Goal: Task Accomplishment & Management: Manage account settings

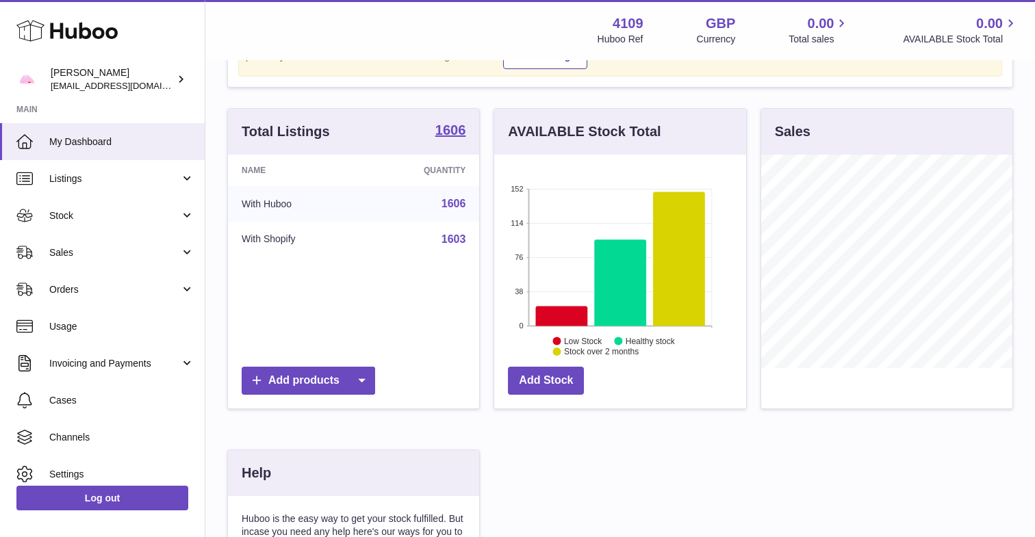
scroll to position [96, 0]
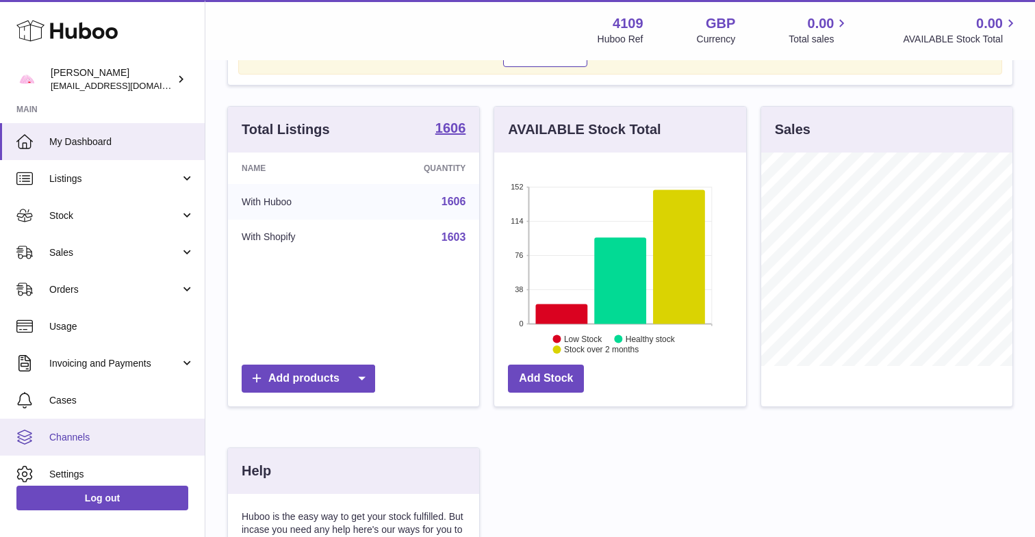
click at [103, 427] on link "Channels" at bounding box center [102, 437] width 205 height 37
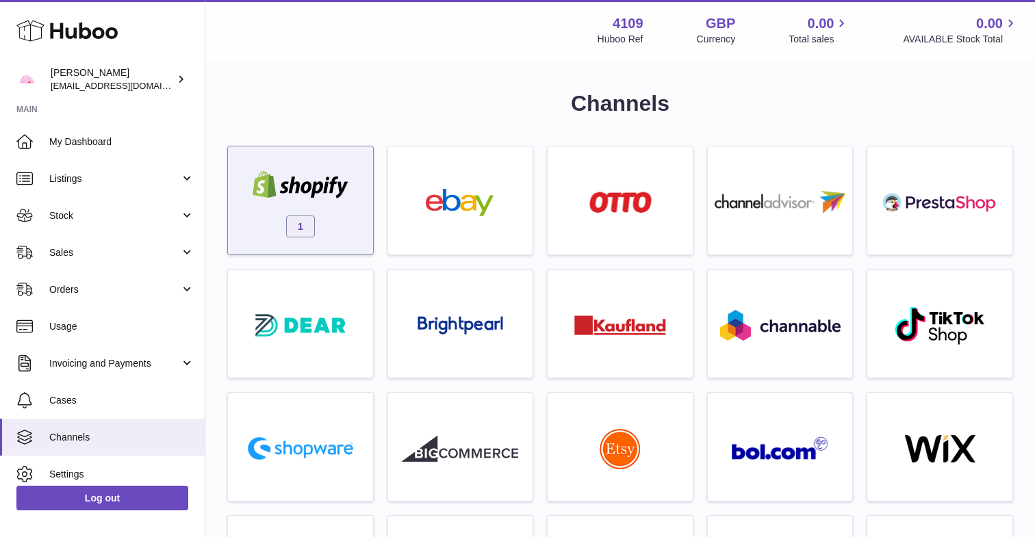
click at [334, 199] on div at bounding box center [300, 186] width 116 height 31
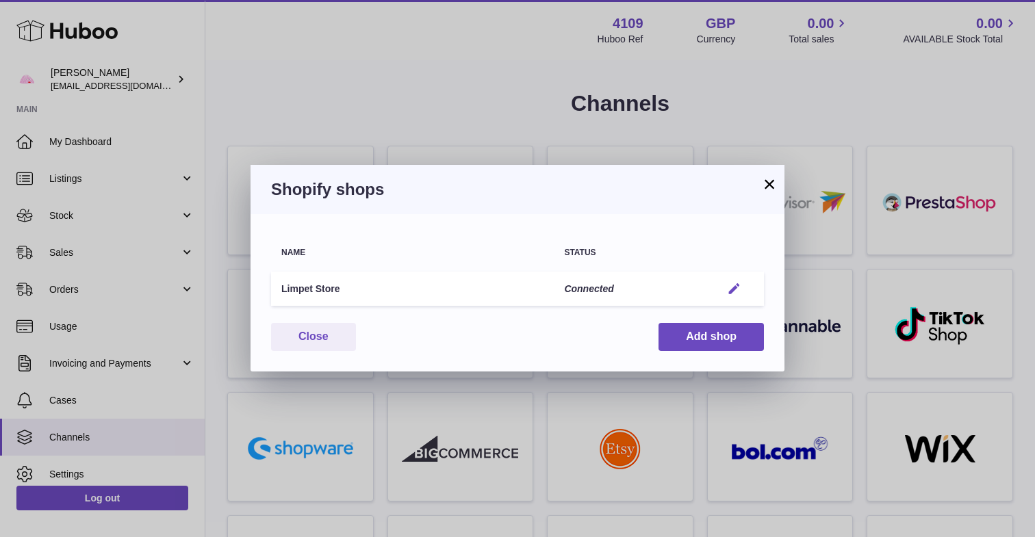
click at [736, 288] on em "button" at bounding box center [734, 289] width 14 height 14
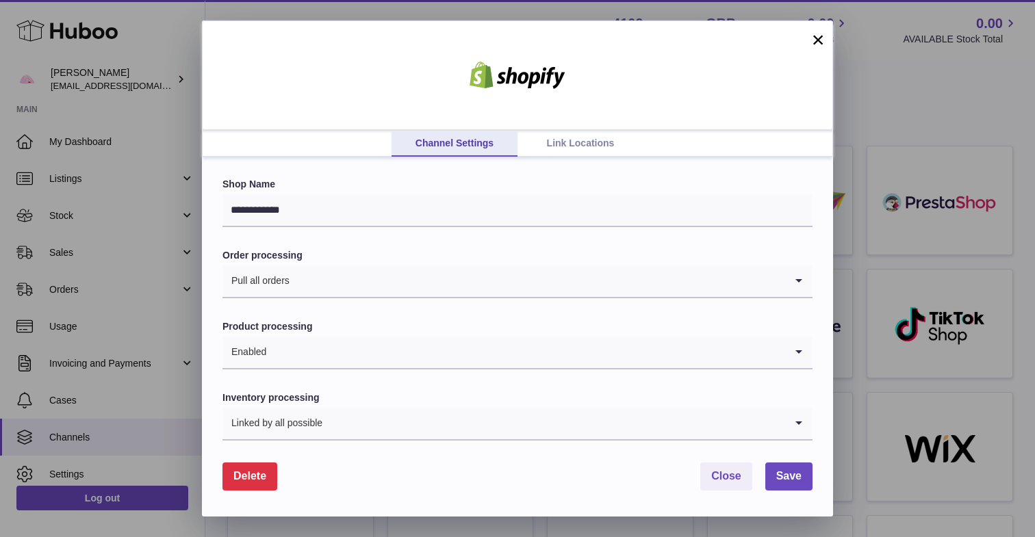
click at [565, 140] on link "Link Locations" at bounding box center [581, 144] width 126 height 26
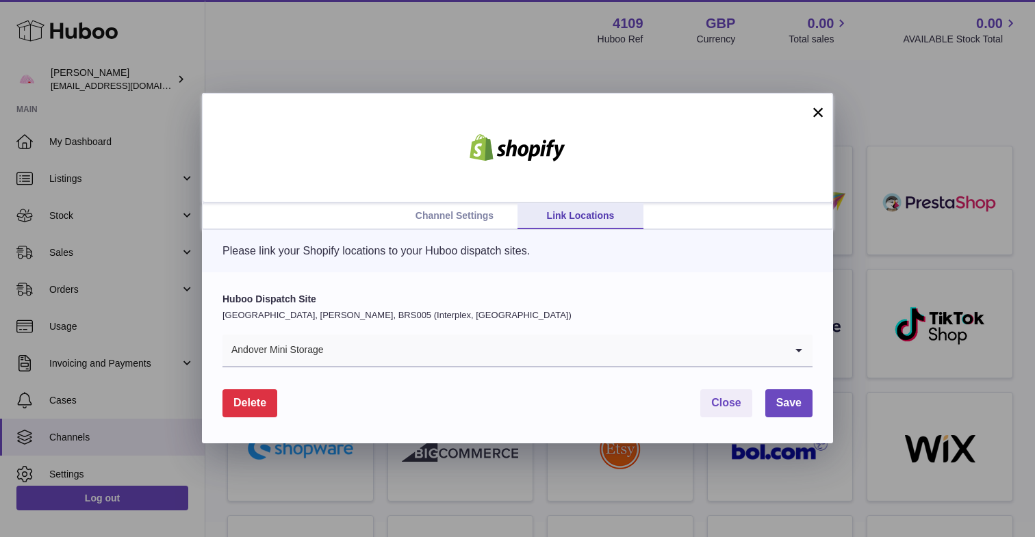
click at [393, 358] on input "Search for option" at bounding box center [554, 350] width 461 height 31
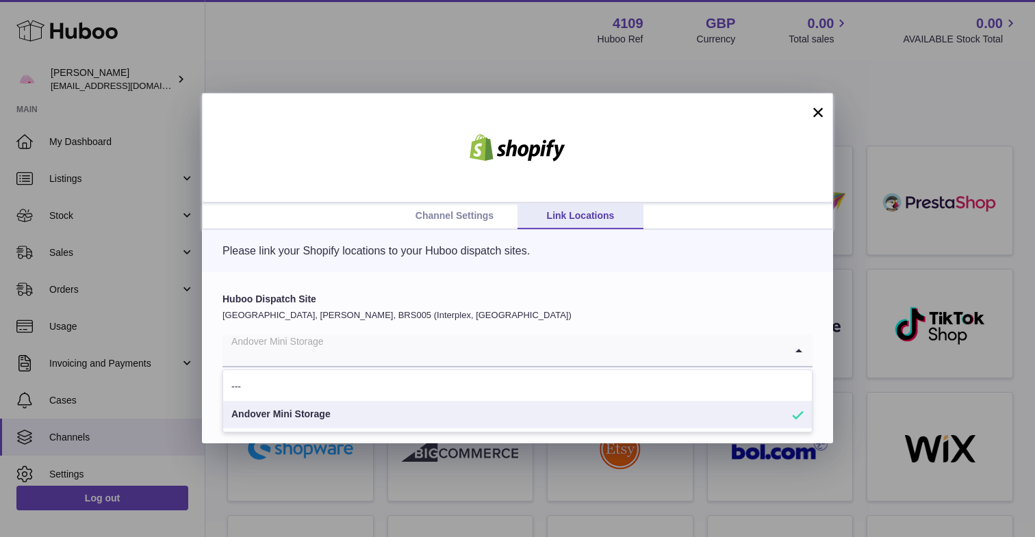
click at [311, 262] on div "Please link your Shopify locations to your Huboo dispatch sites." at bounding box center [517, 251] width 631 height 42
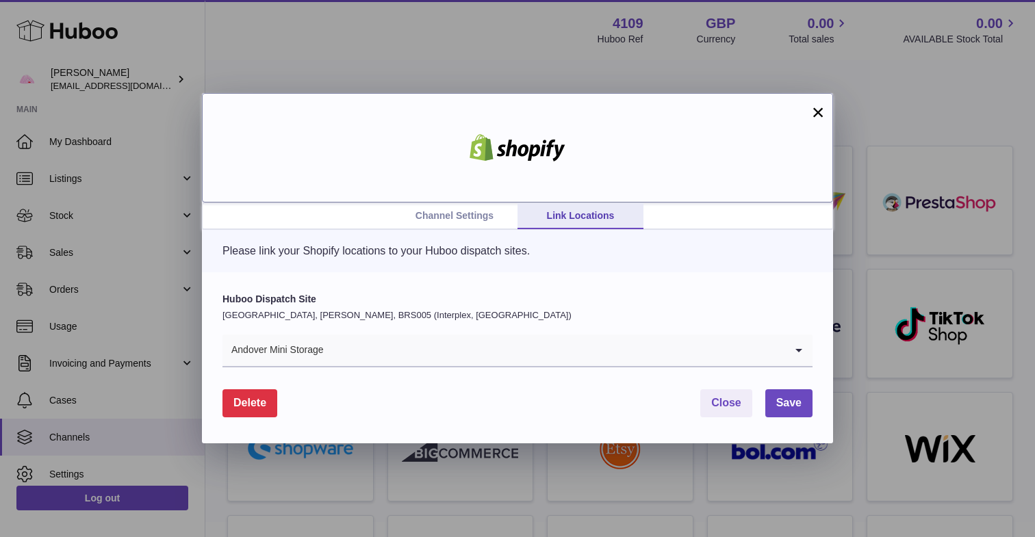
click at [475, 201] on div at bounding box center [517, 148] width 631 height 110
click at [494, 211] on link "Channel Settings" at bounding box center [455, 216] width 126 height 26
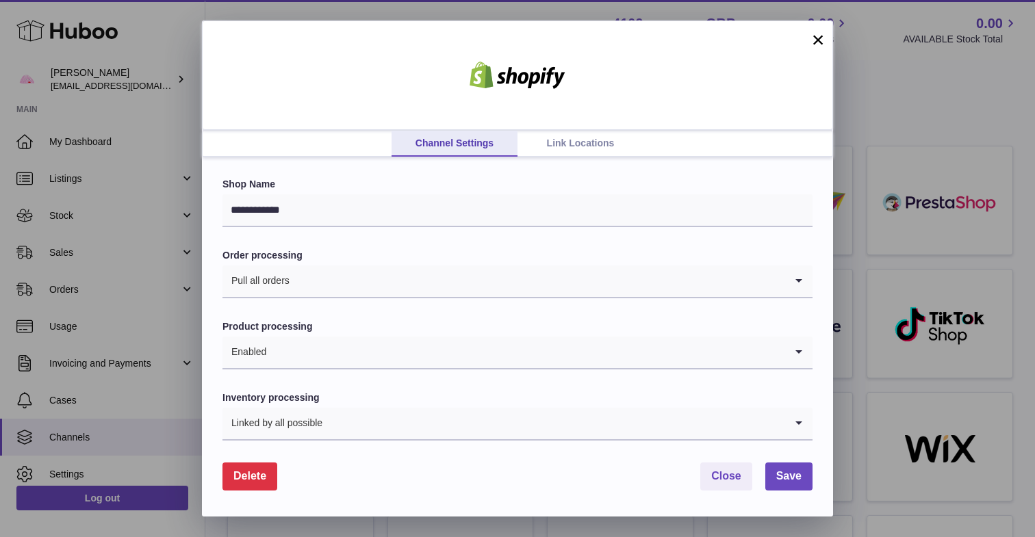
click at [582, 142] on link "Link Locations" at bounding box center [581, 144] width 126 height 26
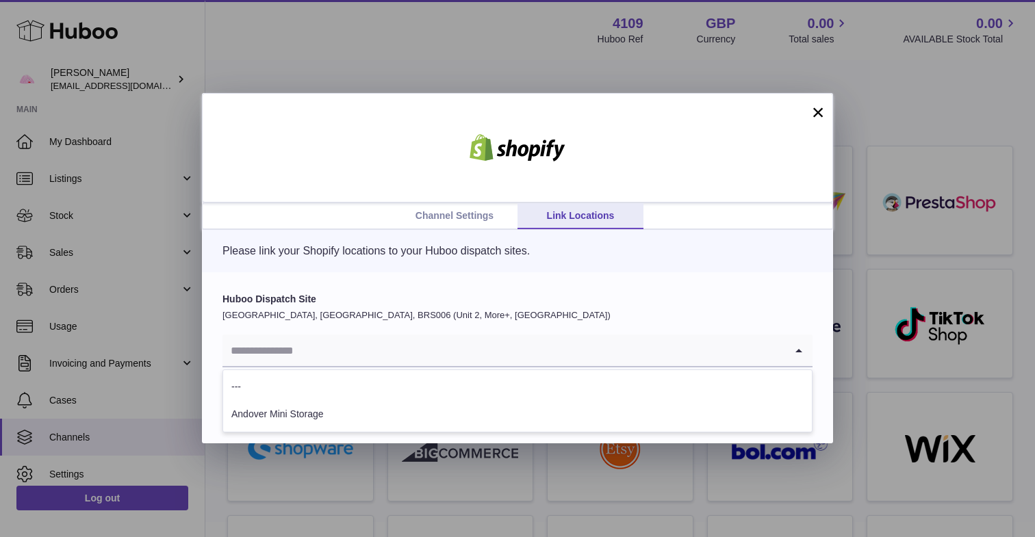
click at [344, 350] on input "Search for option" at bounding box center [503, 350] width 563 height 31
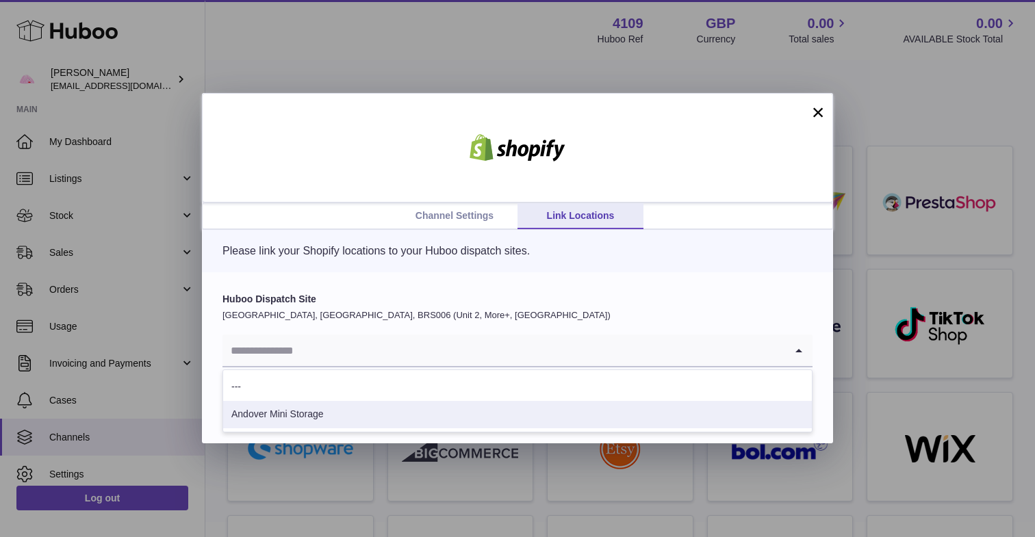
click at [327, 411] on li "Andover Mini Storage" at bounding box center [517, 414] width 589 height 27
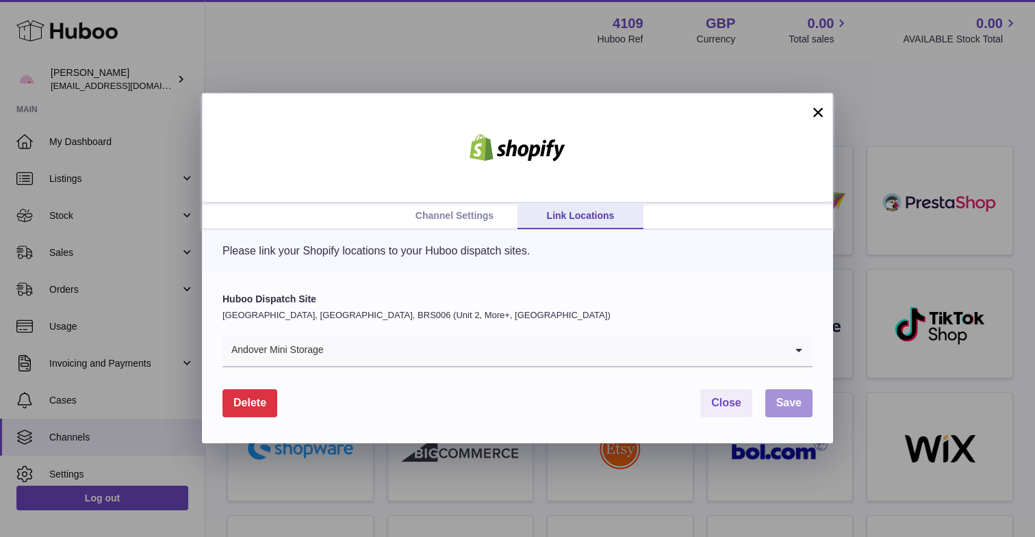
click at [798, 411] on button "Save" at bounding box center [788, 404] width 47 height 28
